Goal: Task Accomplishment & Management: Complete application form

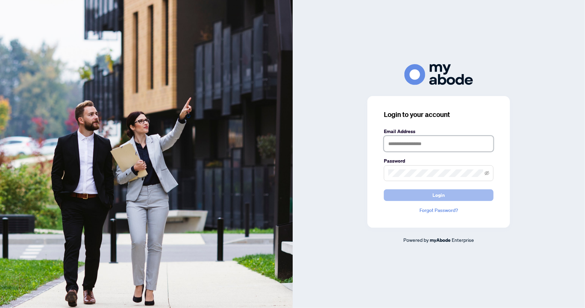
type input "**********"
click at [436, 196] on span "Login" at bounding box center [438, 194] width 12 height 11
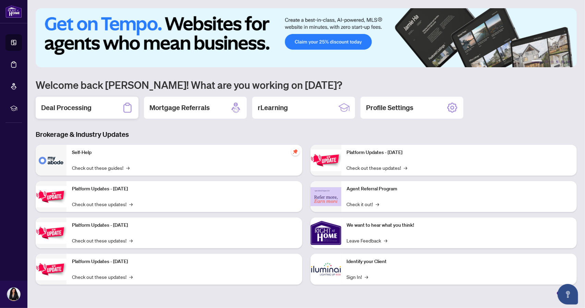
click at [90, 106] on h2 "Deal Processing" at bounding box center [66, 108] width 50 height 10
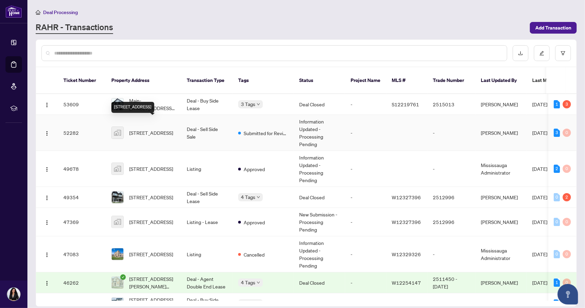
click at [142, 129] on span "[STREET_ADDRESS]" at bounding box center [151, 133] width 44 height 8
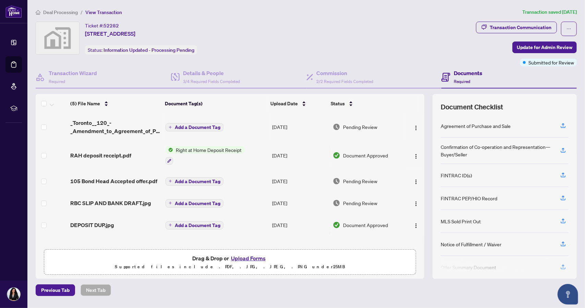
click at [248, 257] on button "Upload Forms" at bounding box center [248, 258] width 39 height 9
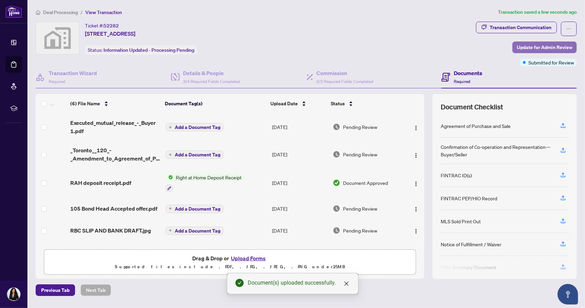
click at [531, 48] on span "Update for Admin Review" at bounding box center [545, 47] width 56 height 11
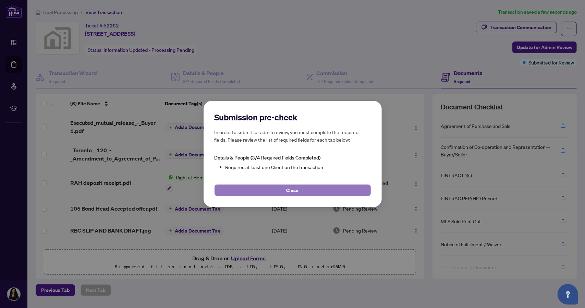
click at [293, 187] on span "Close" at bounding box center [292, 190] width 12 height 11
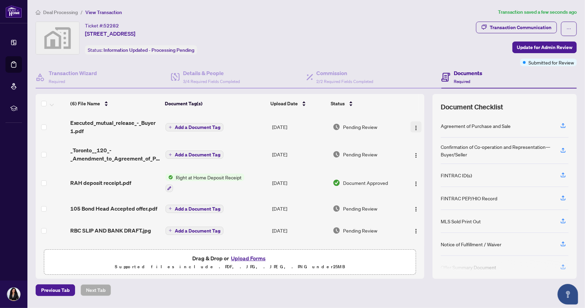
click at [414, 127] on img "button" at bounding box center [415, 127] width 5 height 5
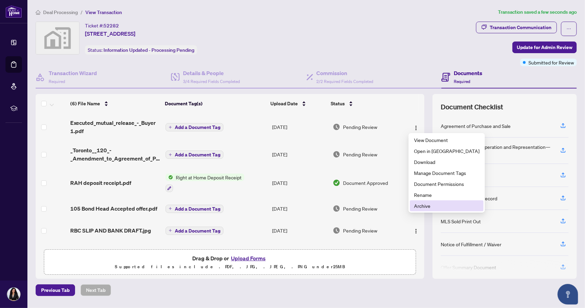
click at [420, 206] on span "Archive" at bounding box center [446, 206] width 65 height 8
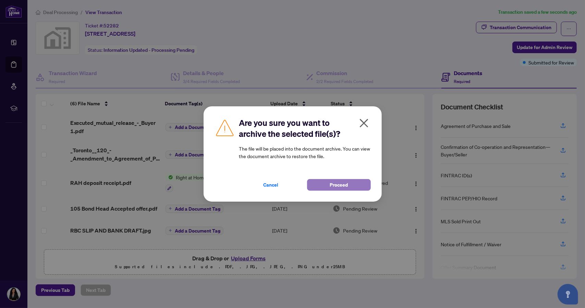
click at [357, 186] on button "Proceed" at bounding box center [339, 185] width 64 height 12
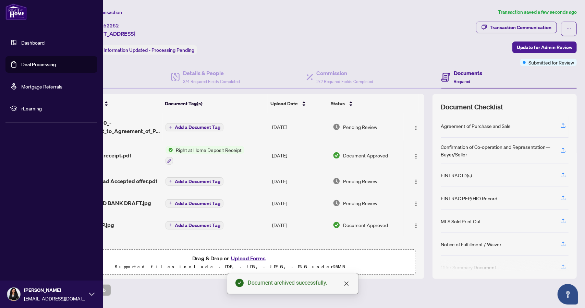
click at [29, 43] on link "Dashboard" at bounding box center [32, 42] width 23 height 6
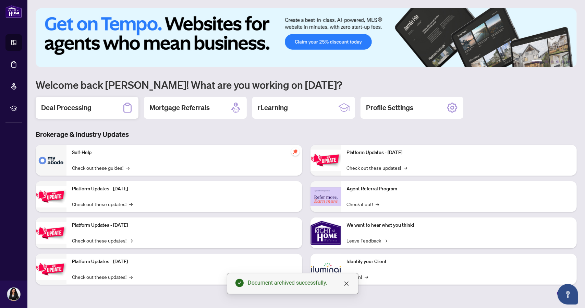
click at [83, 108] on h2 "Deal Processing" at bounding box center [66, 108] width 50 height 10
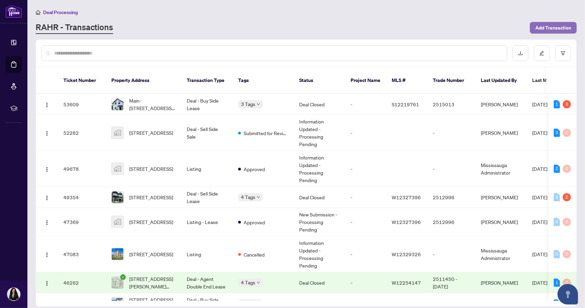
click at [545, 25] on span "Add Transaction" at bounding box center [553, 27] width 36 height 11
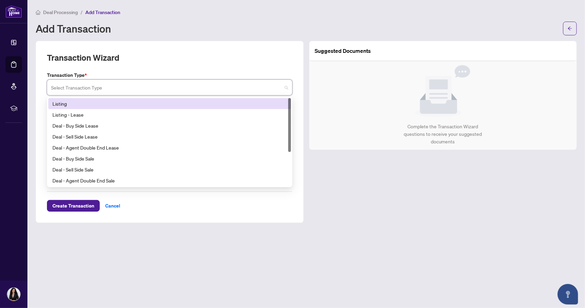
click at [120, 87] on input "search" at bounding box center [166, 88] width 231 height 15
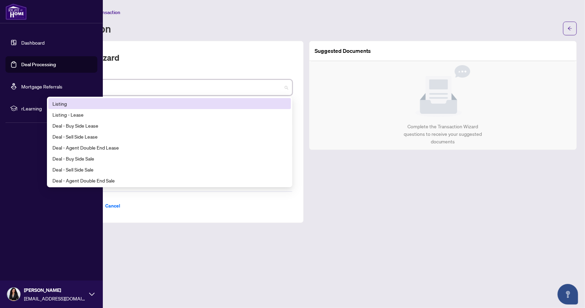
click at [32, 41] on link "Dashboard" at bounding box center [32, 42] width 23 height 6
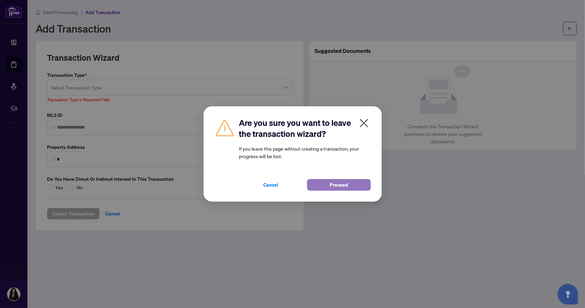
click at [341, 186] on span "Proceed" at bounding box center [339, 184] width 18 height 11
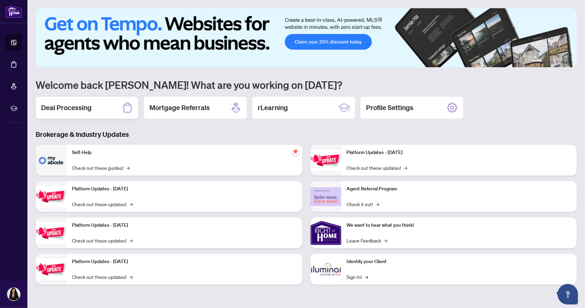
click at [104, 110] on div "Deal Processing" at bounding box center [87, 108] width 103 height 22
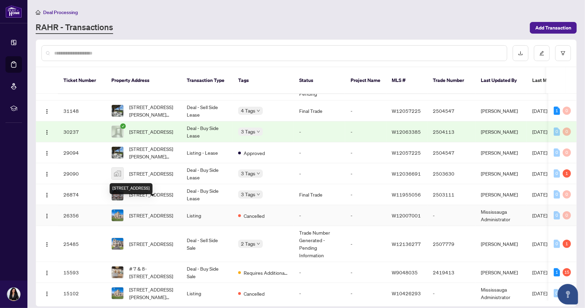
scroll to position [253, 0]
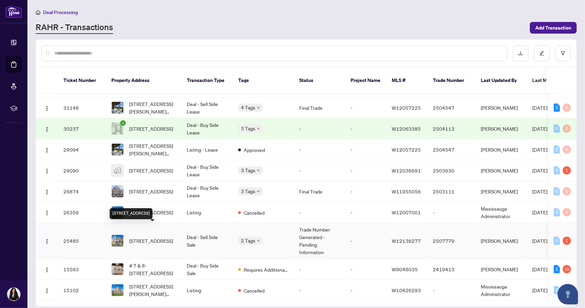
click at [150, 237] on span "[STREET_ADDRESS]" at bounding box center [151, 241] width 44 height 8
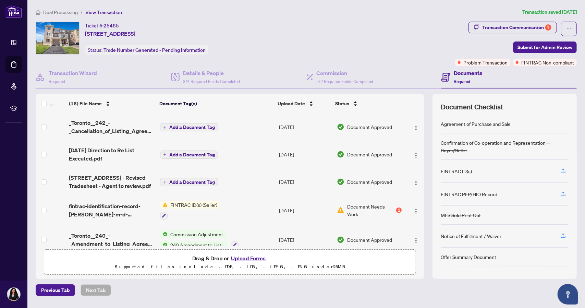
click at [251, 257] on button "Upload Forms" at bounding box center [248, 258] width 39 height 9
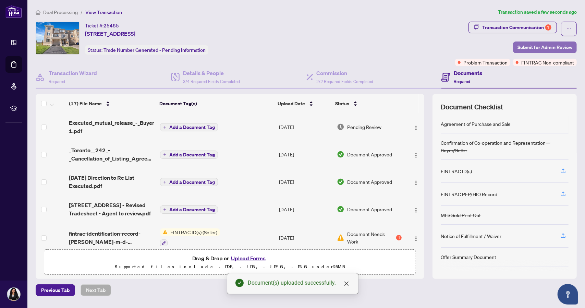
click at [528, 47] on span "Submit for Admin Review" at bounding box center [544, 47] width 55 height 11
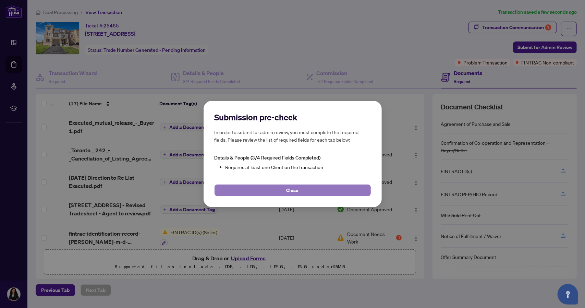
click at [297, 190] on span "Close" at bounding box center [292, 190] width 12 height 11
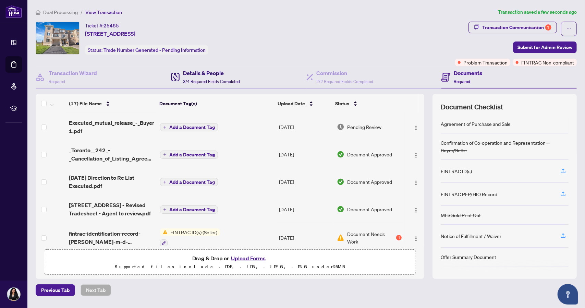
click at [217, 77] on div "Details & People 3/4 Required Fields Completed" at bounding box center [211, 77] width 57 height 16
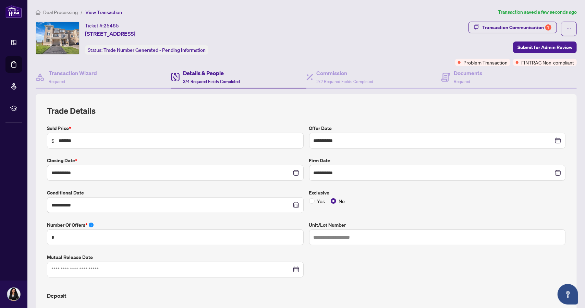
type input "**********"
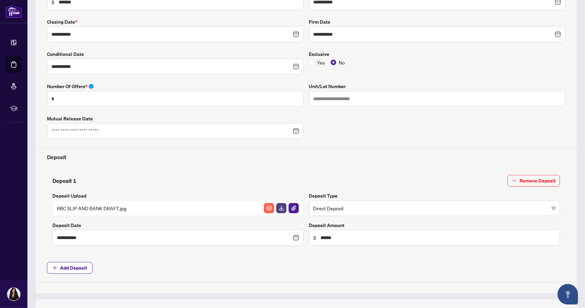
scroll to position [139, 0]
click at [175, 128] on input at bounding box center [171, 130] width 240 height 8
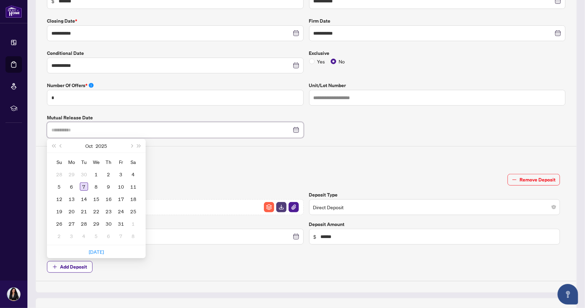
type input "**********"
click at [84, 183] on div "7" at bounding box center [84, 186] width 8 height 8
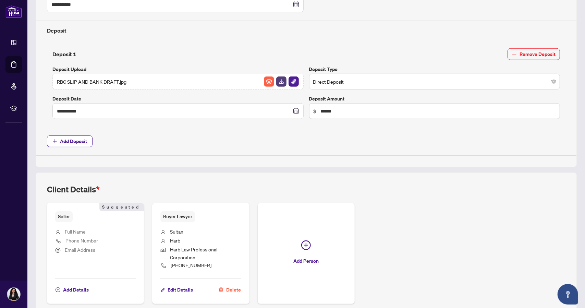
scroll to position [294, 0]
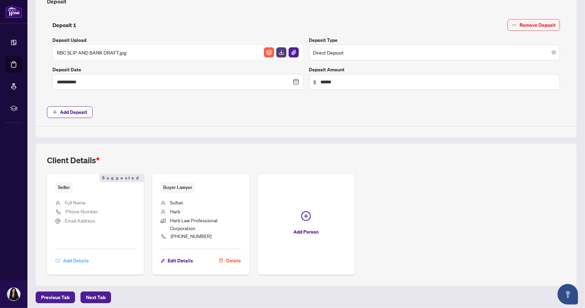
click at [78, 257] on span "Add Details" at bounding box center [76, 260] width 26 height 11
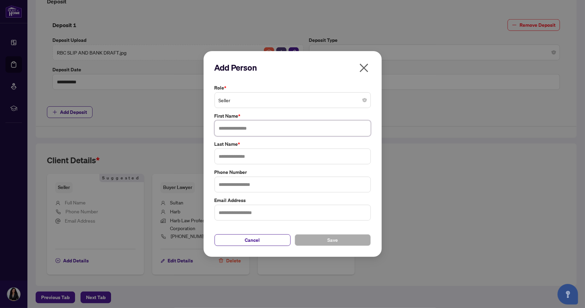
click at [235, 128] on input "text" at bounding box center [292, 128] width 156 height 16
type input "****"
type input "**********"
click at [228, 214] on input "text" at bounding box center [292, 213] width 156 height 16
type input "**********"
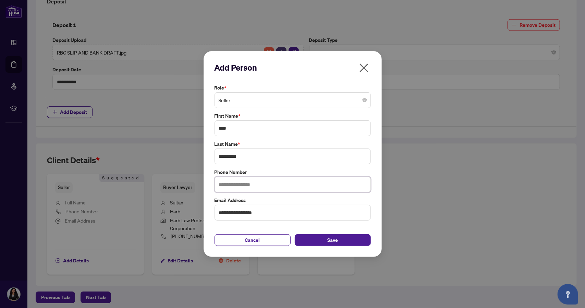
click at [247, 184] on input "text" at bounding box center [292, 184] width 156 height 16
type input "**********"
click at [323, 239] on button "Save" at bounding box center [333, 240] width 76 height 12
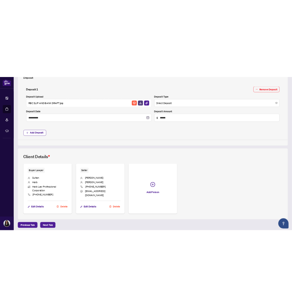
scroll to position [0, 0]
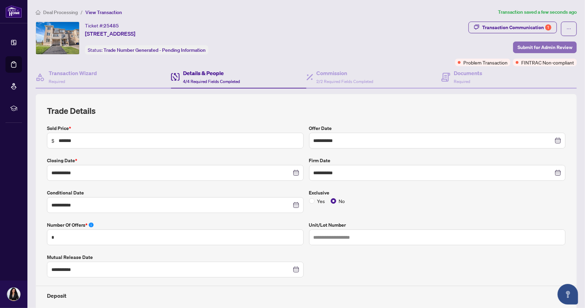
click at [524, 44] on span "Submit for Admin Review" at bounding box center [544, 47] width 55 height 11
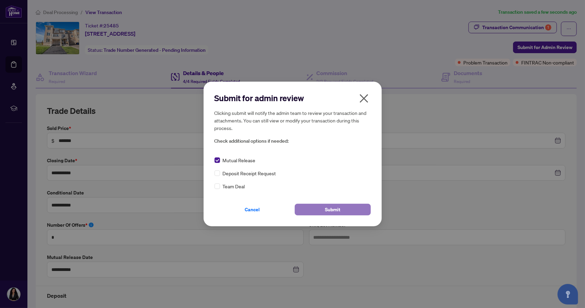
click at [316, 207] on button "Submit" at bounding box center [333, 210] width 76 height 12
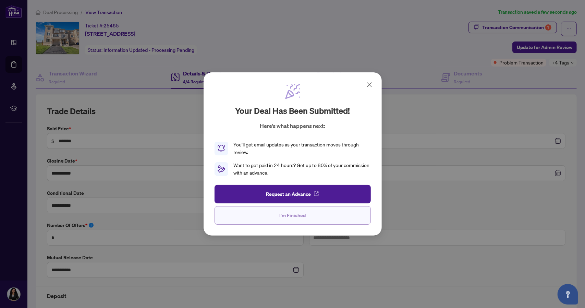
click at [295, 214] on span "I'm Finished" at bounding box center [292, 215] width 26 height 11
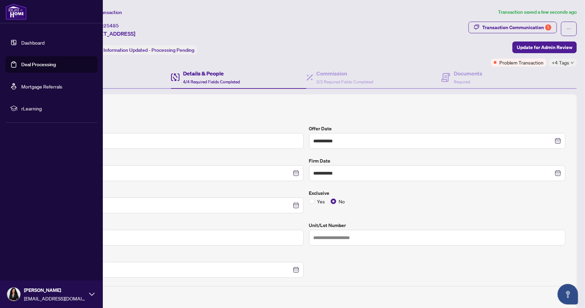
click at [32, 43] on link "Dashboard" at bounding box center [32, 42] width 23 height 6
